Goal: Task Accomplishment & Management: Manage account settings

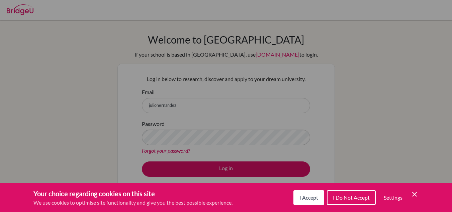
click at [418, 193] on icon "Cookie Control Close Icon" at bounding box center [414, 194] width 8 height 8
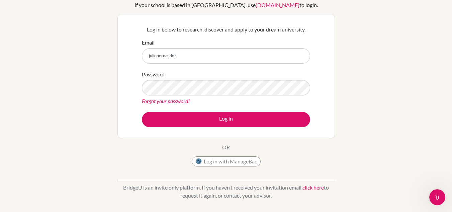
scroll to position [55, 0]
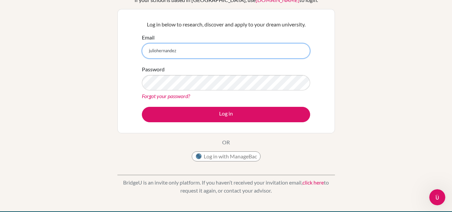
click at [260, 55] on input "juliohernandez" at bounding box center [226, 50] width 168 height 15
type input "[EMAIL_ADDRESS][DOMAIN_NAME]"
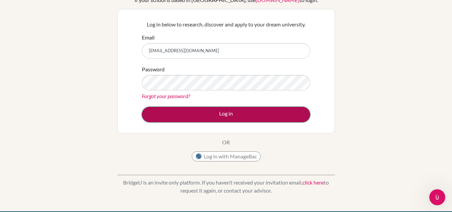
click at [224, 113] on button "Log in" at bounding box center [226, 114] width 168 height 15
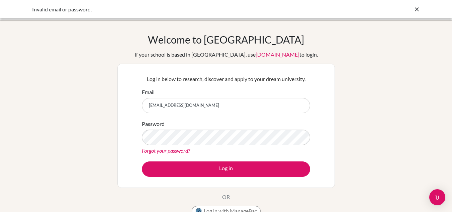
click at [173, 150] on link "Forgot your password?" at bounding box center [166, 150] width 48 height 6
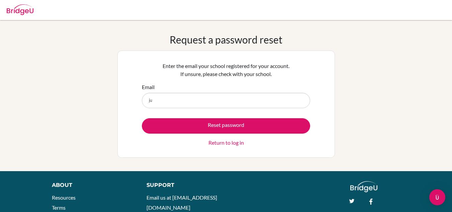
type input "[EMAIL_ADDRESS][DOMAIN_NAME]"
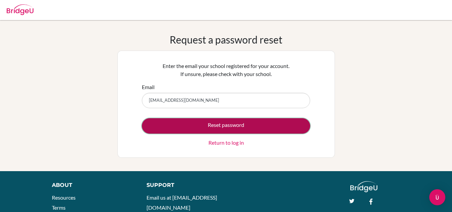
click at [237, 124] on button "Reset password" at bounding box center [226, 125] width 168 height 15
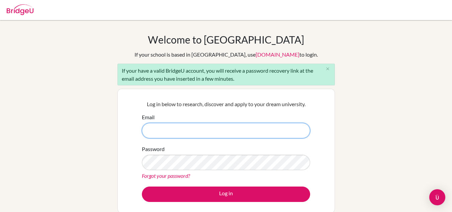
click at [207, 135] on input "Email" at bounding box center [226, 130] width 168 height 15
type input "[EMAIL_ADDRESS][DOMAIN_NAME]"
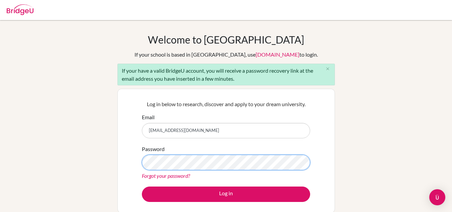
click at [142, 186] on button "Log in" at bounding box center [226, 193] width 168 height 15
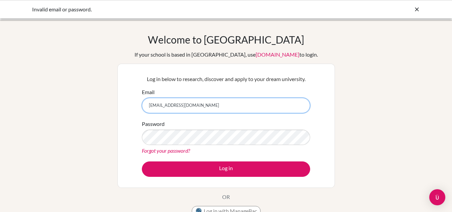
click at [292, 108] on input "juliohernandez@ais.edu.gh" at bounding box center [226, 105] width 168 height 15
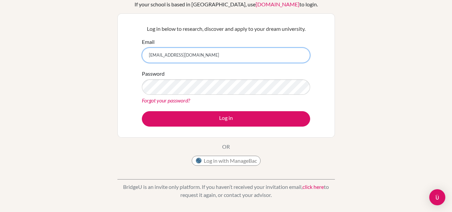
scroll to position [46, 0]
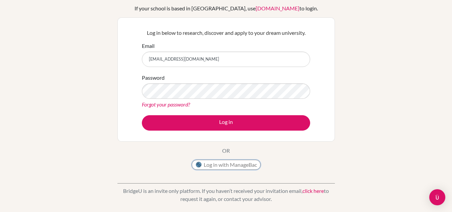
click at [235, 164] on button "Log in with ManageBac" at bounding box center [226, 165] width 69 height 10
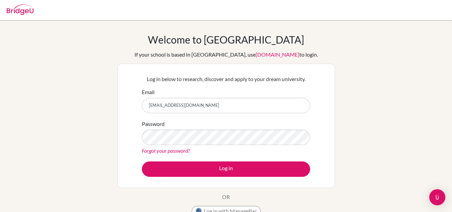
type input "[EMAIL_ADDRESS][DOMAIN_NAME]"
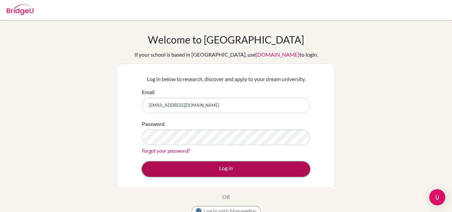
click at [239, 164] on button "Log in" at bounding box center [226, 168] width 168 height 15
